Goal: Task Accomplishment & Management: Use online tool/utility

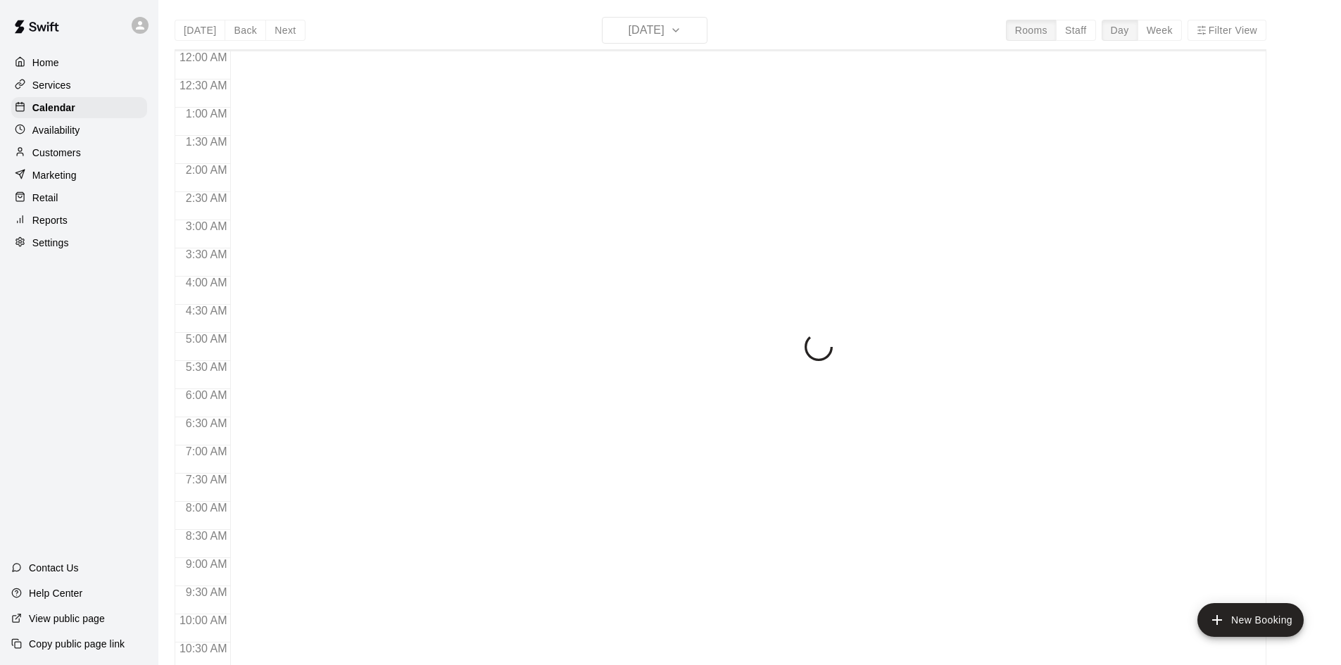
scroll to position [722, 0]
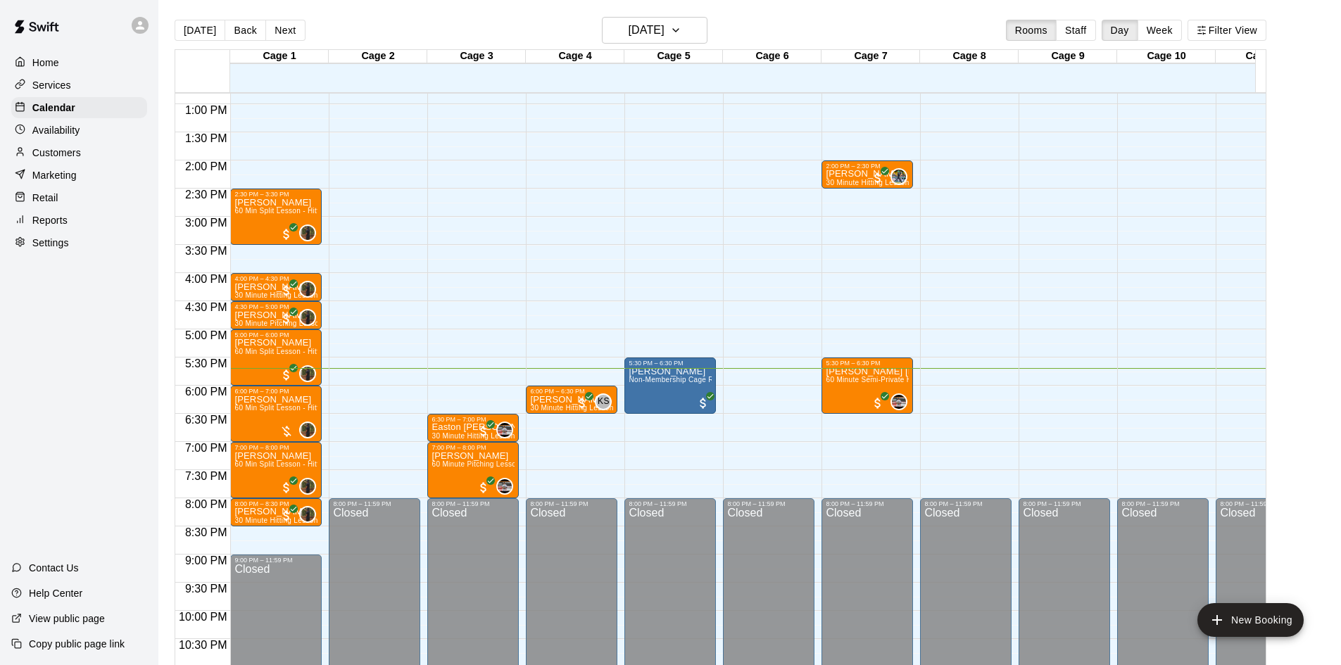
click at [66, 154] on p "Customers" at bounding box center [56, 153] width 49 height 14
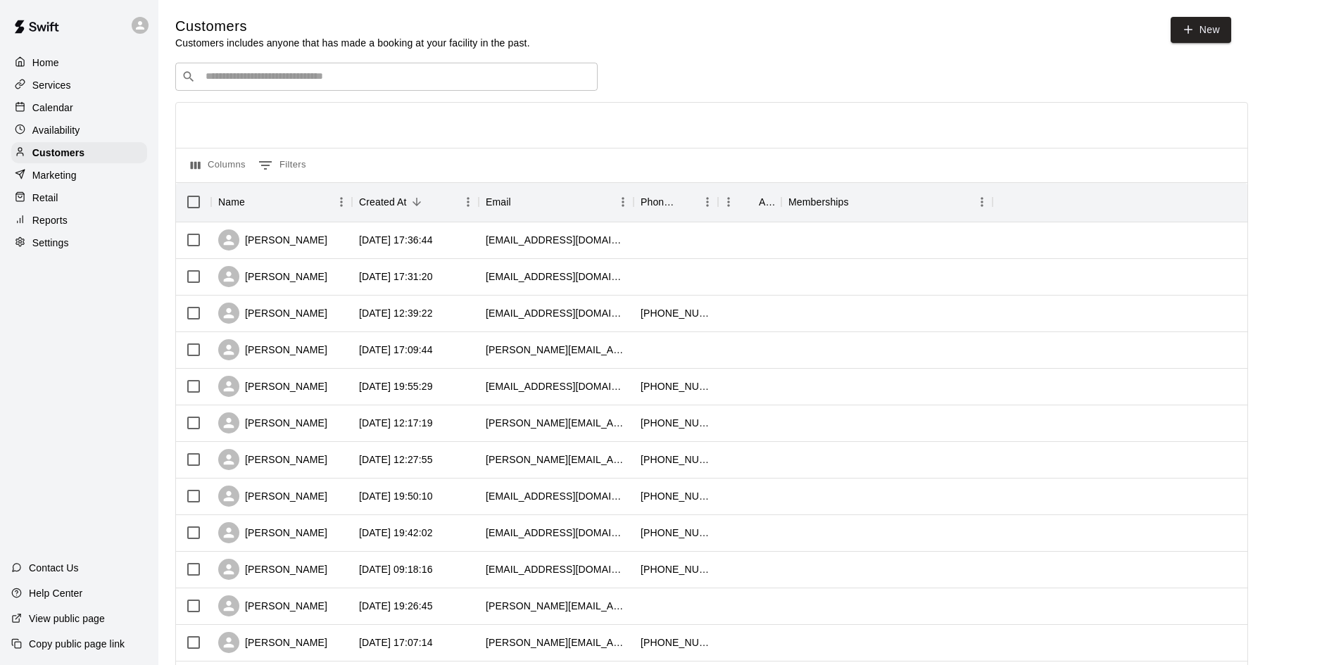
click at [65, 92] on p "Services" at bounding box center [51, 85] width 39 height 14
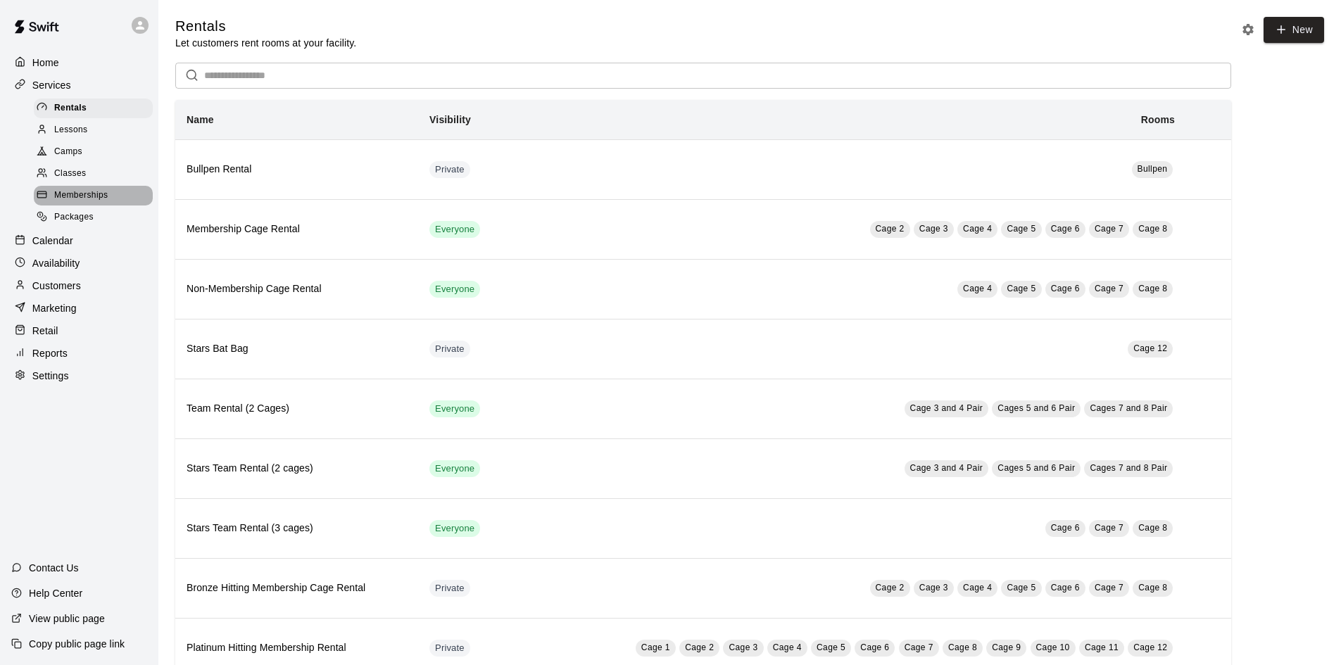
click at [88, 203] on span "Memberships" at bounding box center [81, 196] width 54 height 14
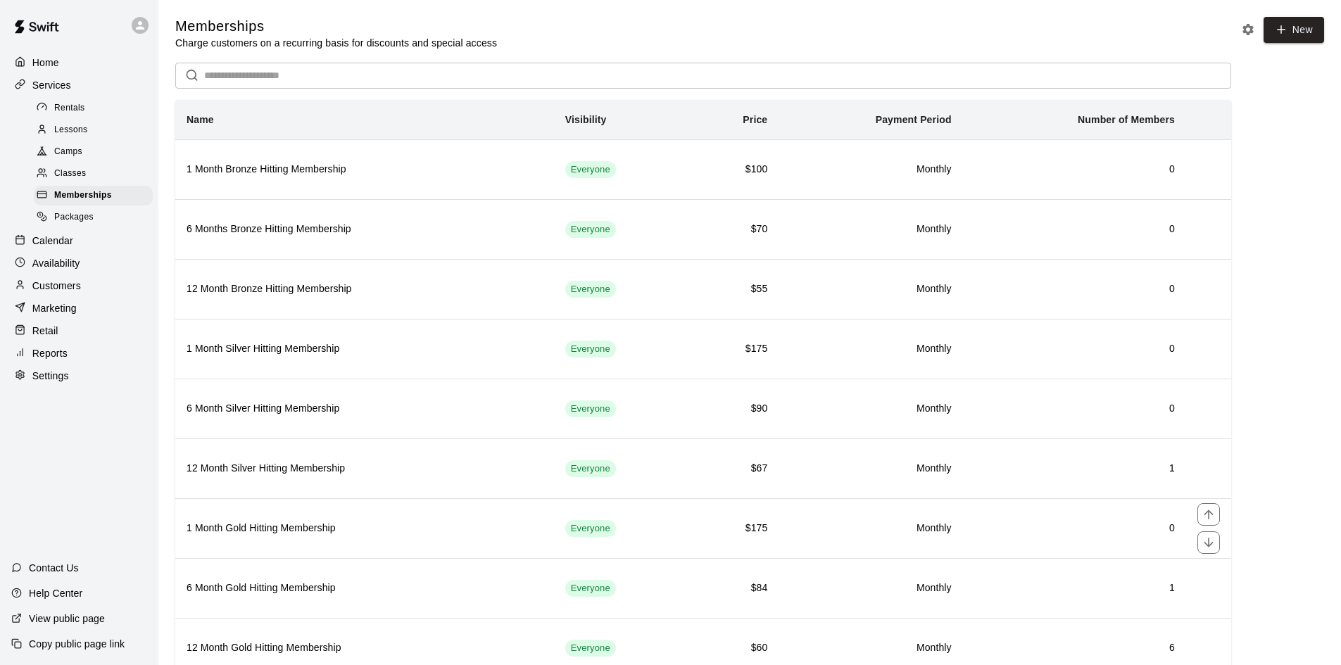
scroll to position [353, 0]
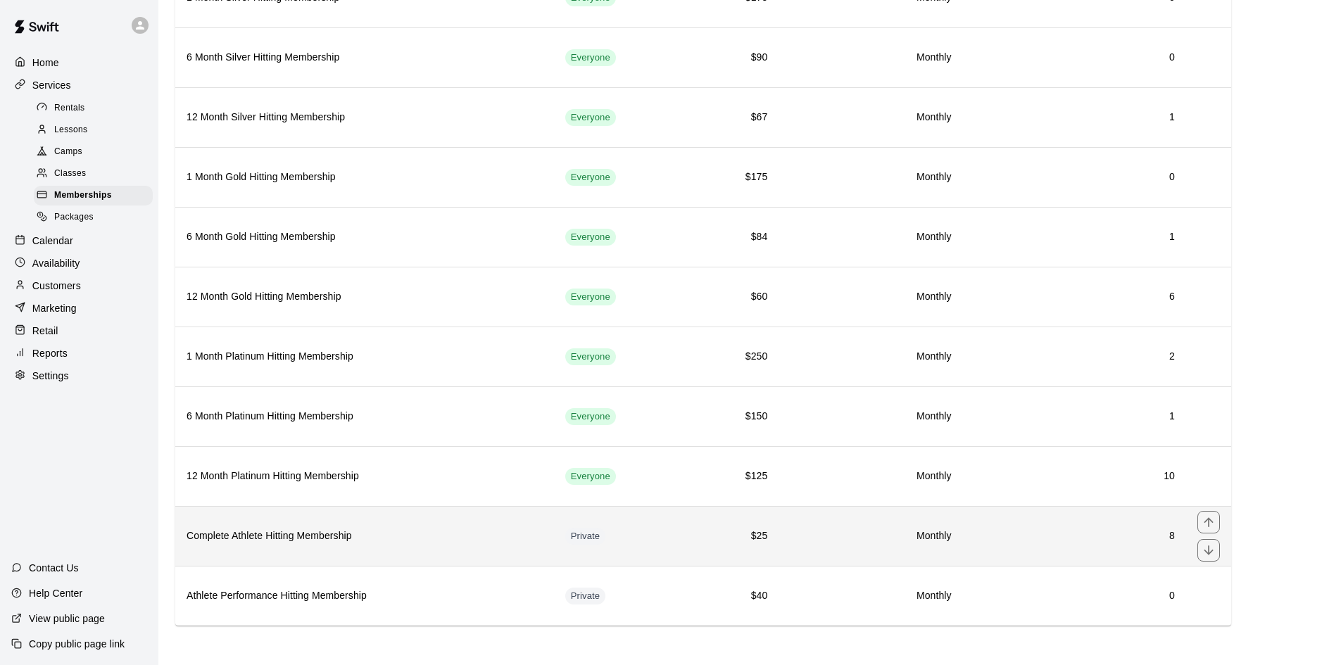
click at [326, 546] on th "Complete Athlete Hitting Membership" at bounding box center [364, 536] width 379 height 60
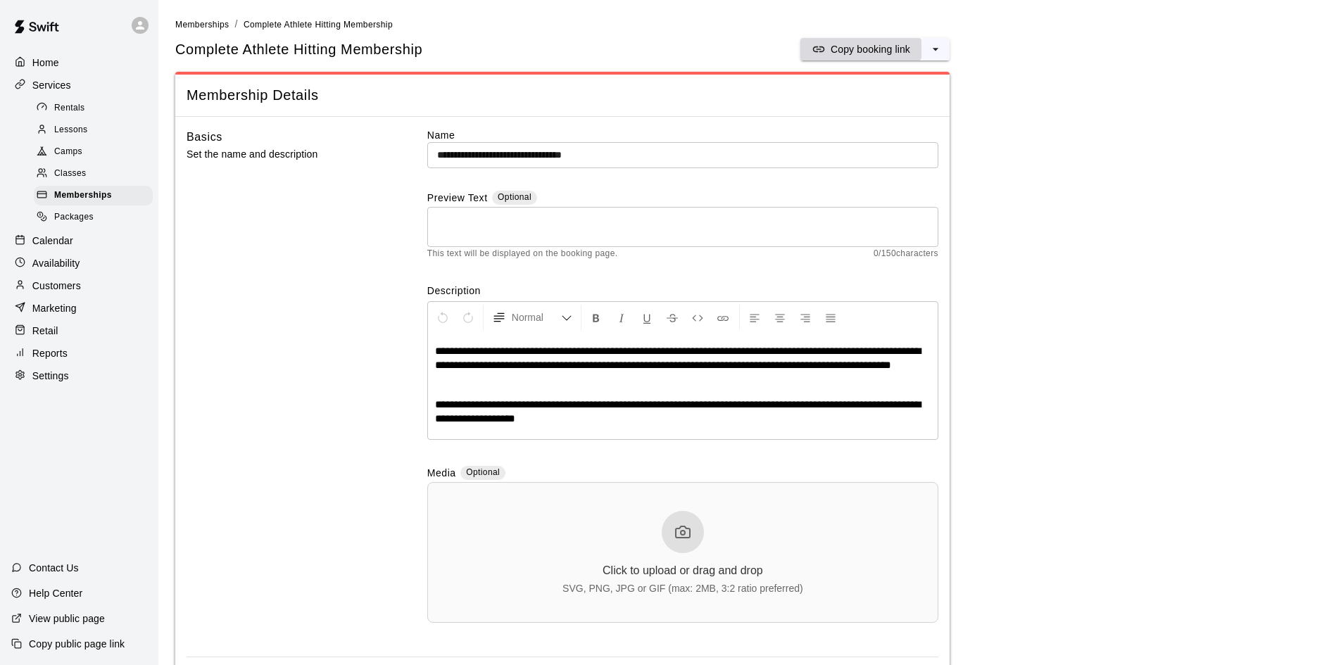
click at [879, 48] on p "Copy booking link" at bounding box center [871, 49] width 80 height 14
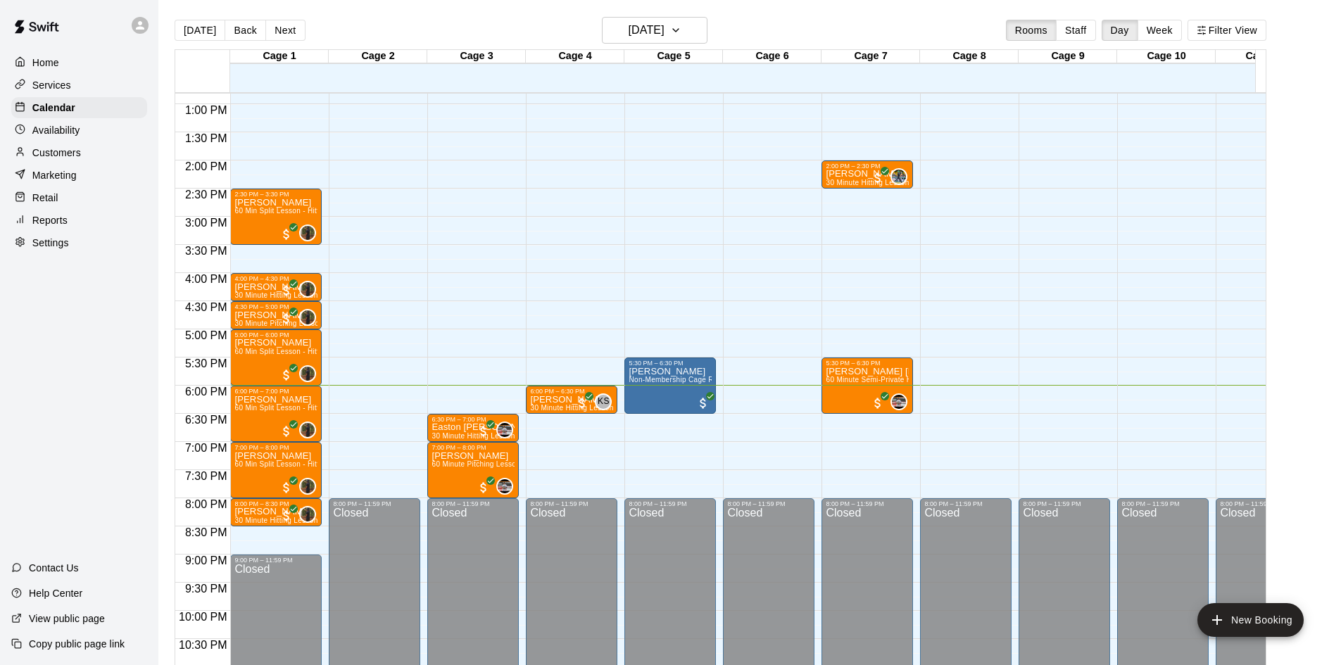
scroll to position [23, 0]
